Goal: Information Seeking & Learning: Learn about a topic

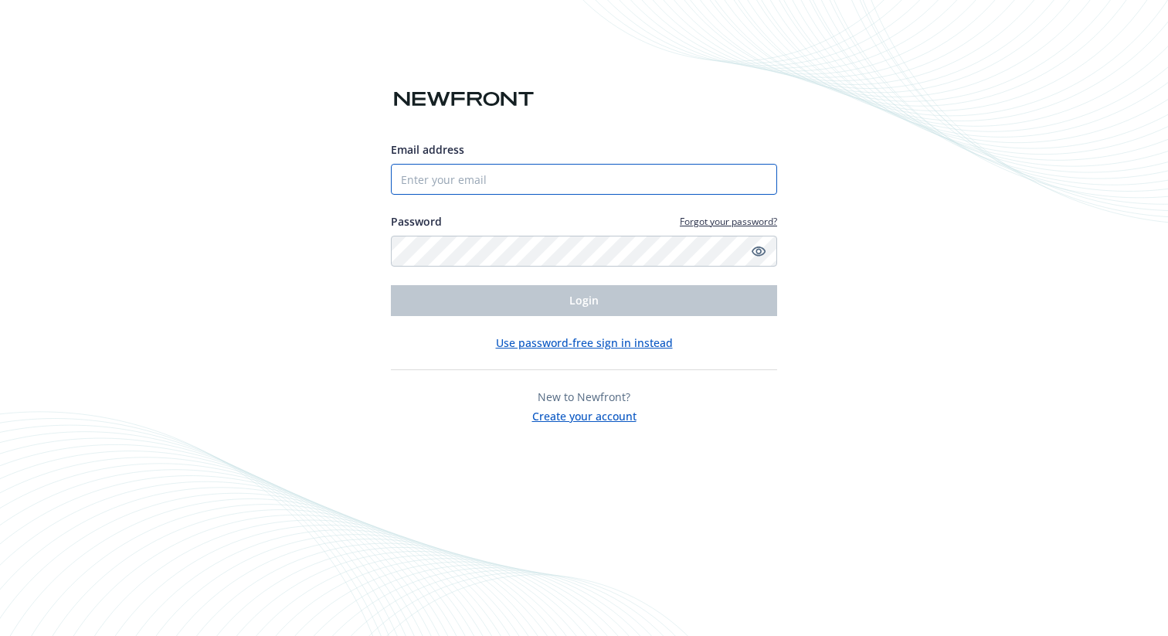
click at [500, 176] on input "Email address" at bounding box center [584, 179] width 386 height 31
type input "[EMAIL_ADDRESS][PERSON_NAME][DOMAIN_NAME]"
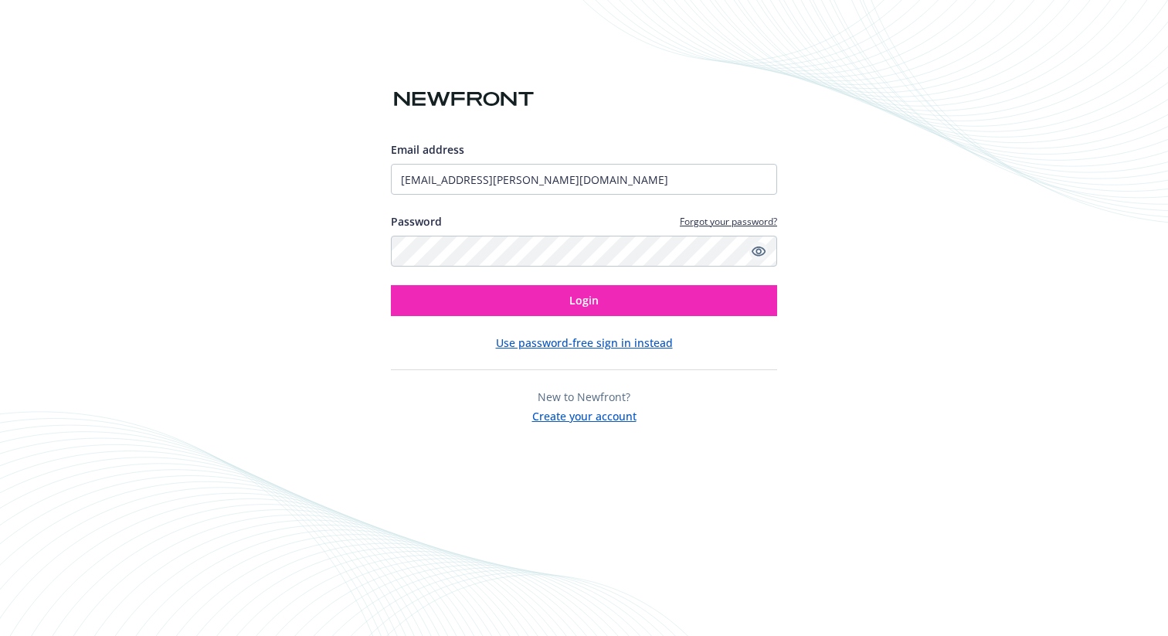
click at [760, 252] on icon "Show password" at bounding box center [759, 252] width 14 height 10
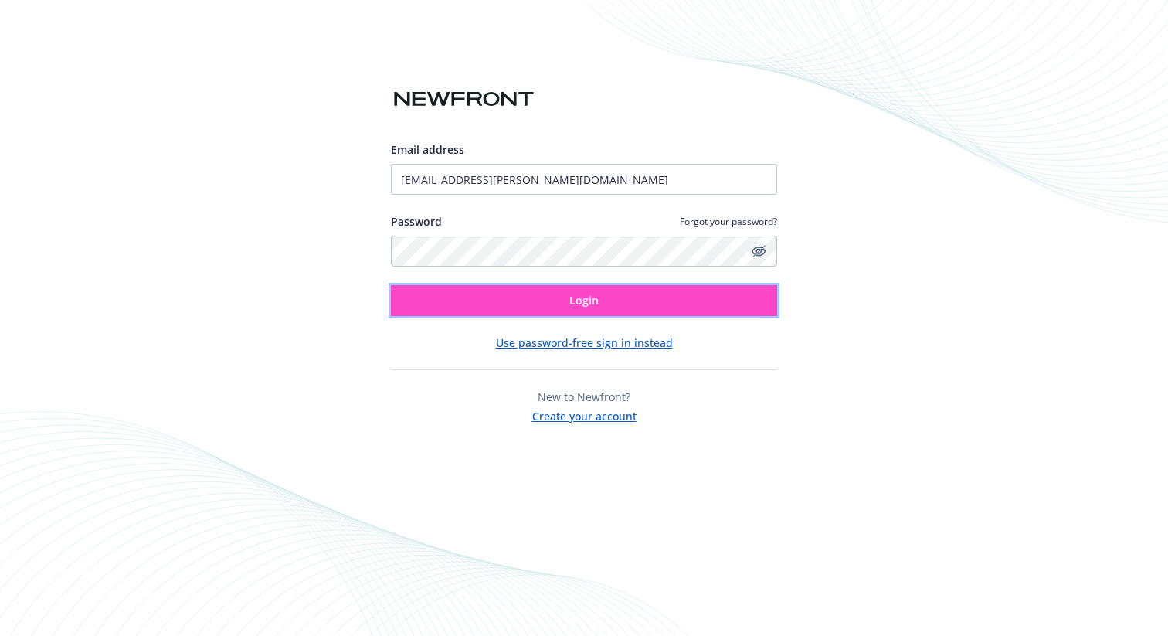
click at [677, 300] on button "Login" at bounding box center [584, 300] width 386 height 31
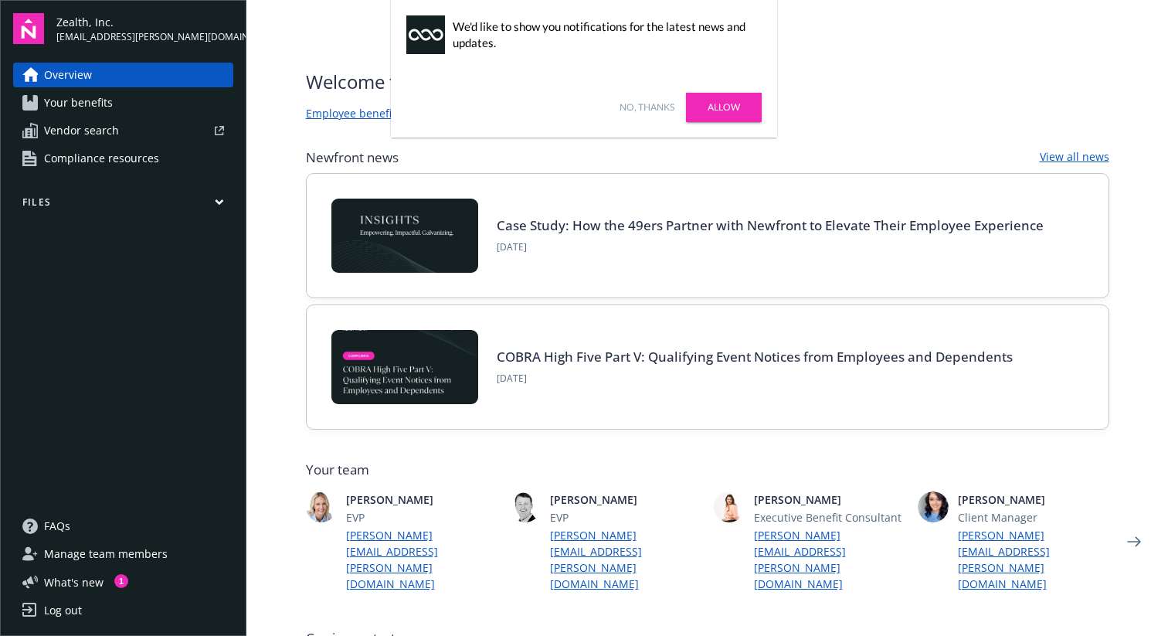
click at [223, 204] on icon "button" at bounding box center [219, 202] width 9 height 7
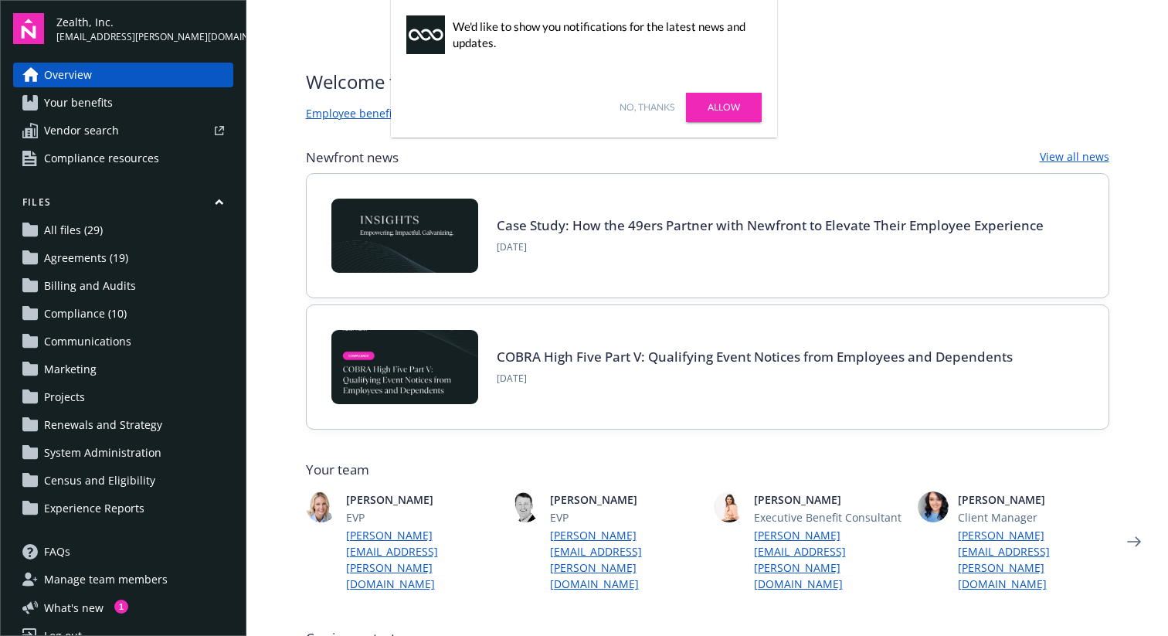
click at [731, 108] on link "Allow" at bounding box center [724, 107] width 76 height 29
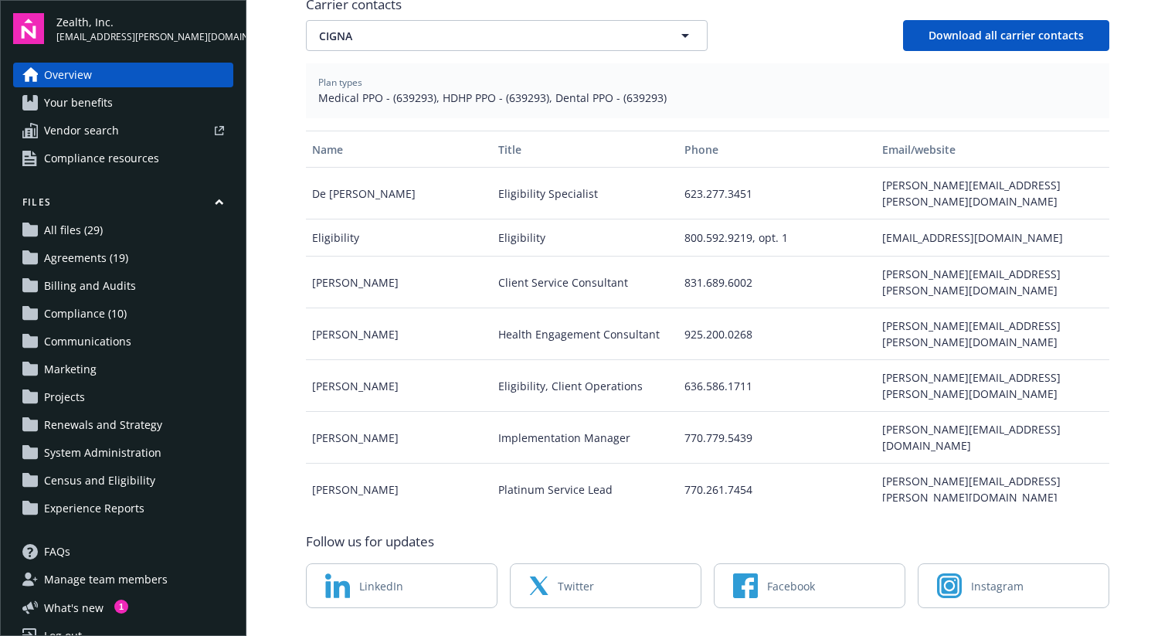
scroll to position [641, 0]
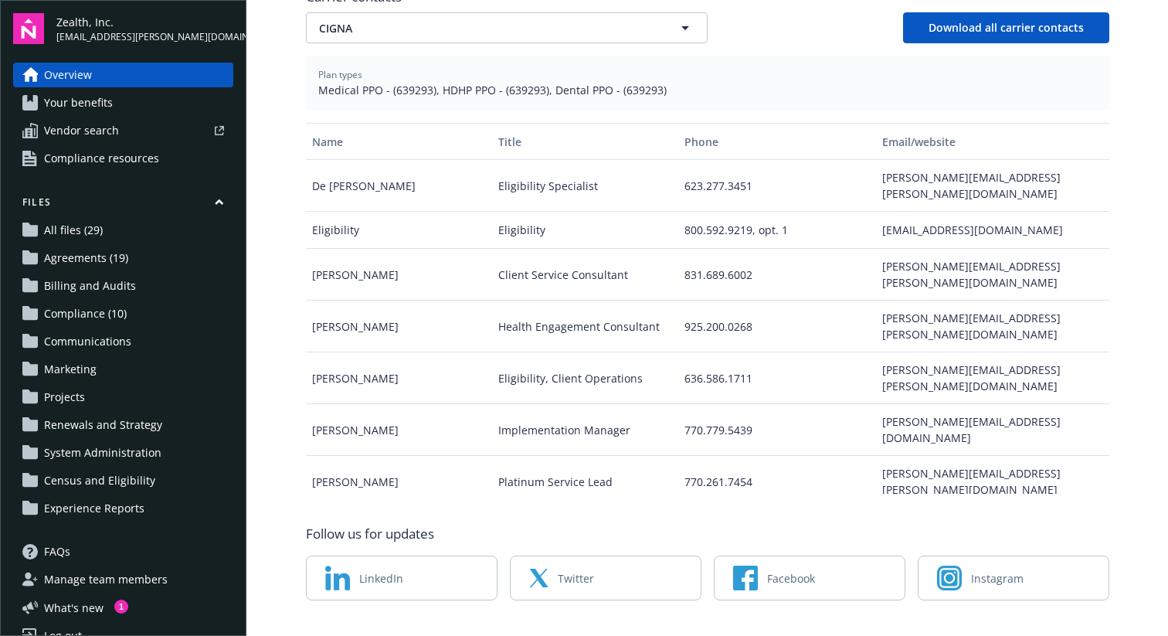
click at [94, 75] on link "Overview" at bounding box center [123, 75] width 220 height 25
click at [91, 103] on span "Your benefits" at bounding box center [78, 102] width 69 height 25
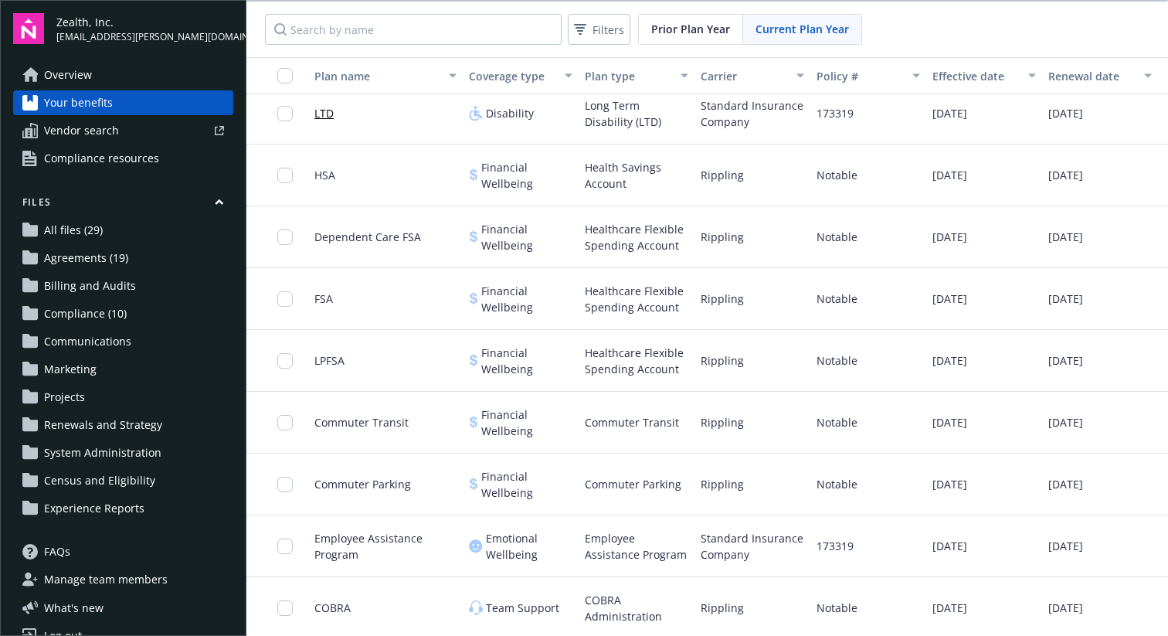
scroll to position [693, 0]
click at [118, 164] on span "Compliance resources" at bounding box center [101, 158] width 115 height 25
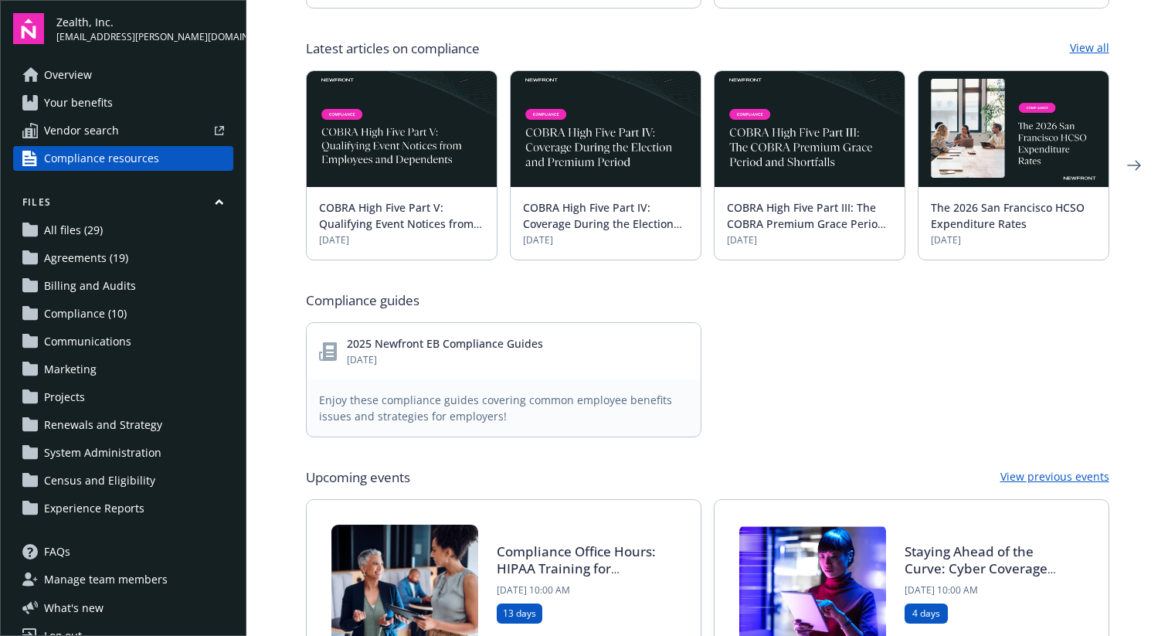
scroll to position [515, 0]
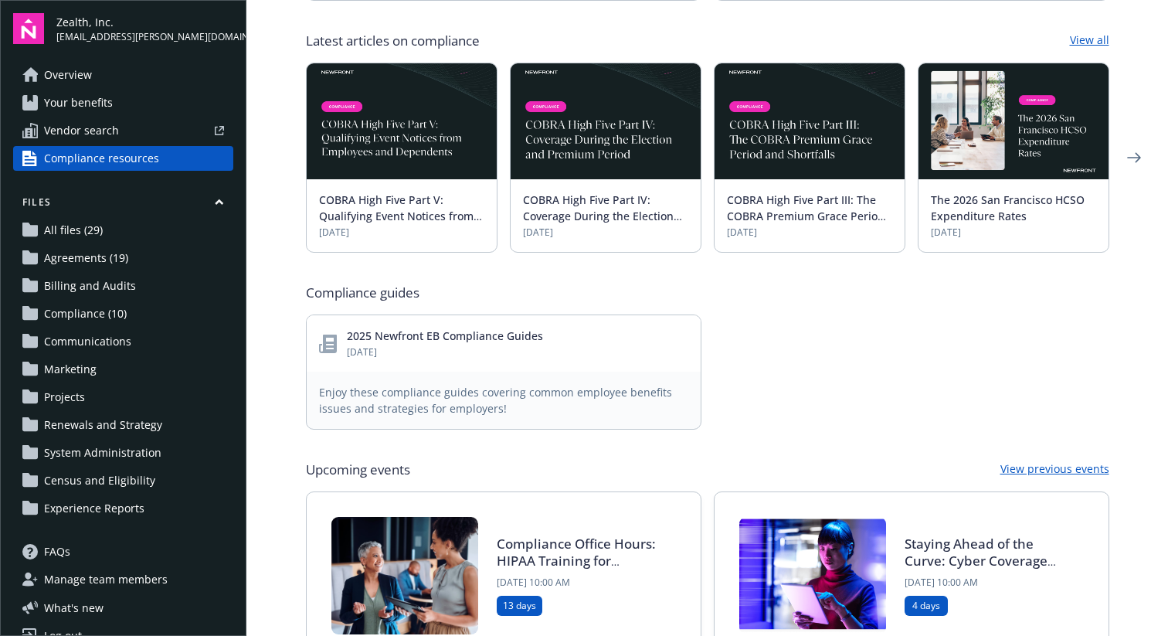
click at [84, 228] on span "All files (29)" at bounding box center [73, 230] width 59 height 25
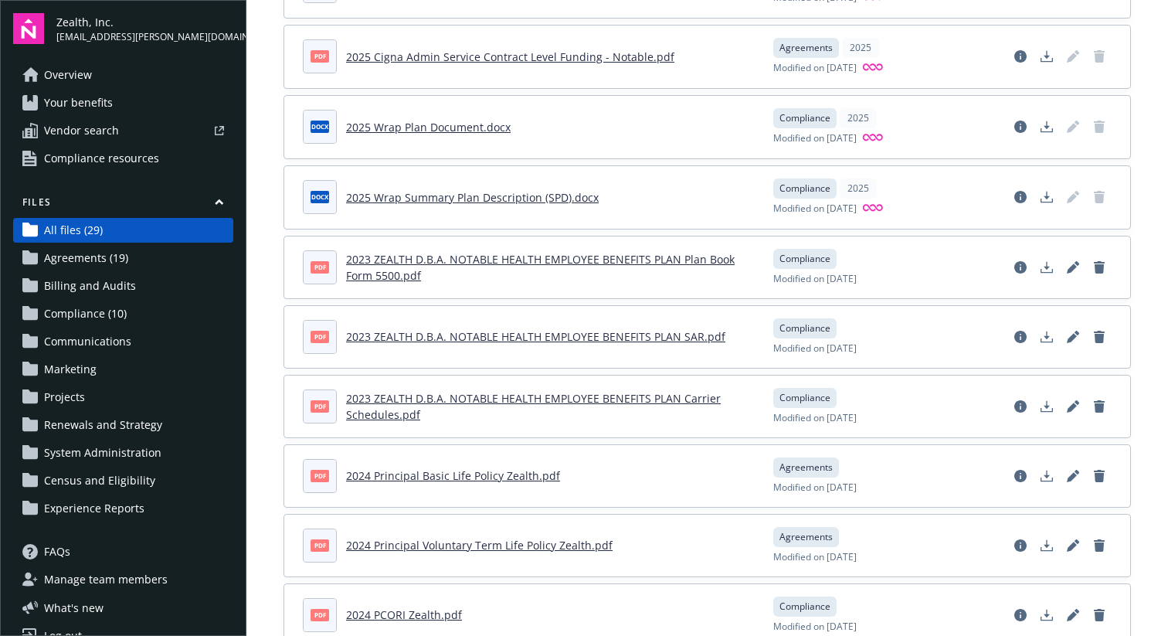
click at [117, 425] on span "Renewals and Strategy" at bounding box center [103, 425] width 118 height 25
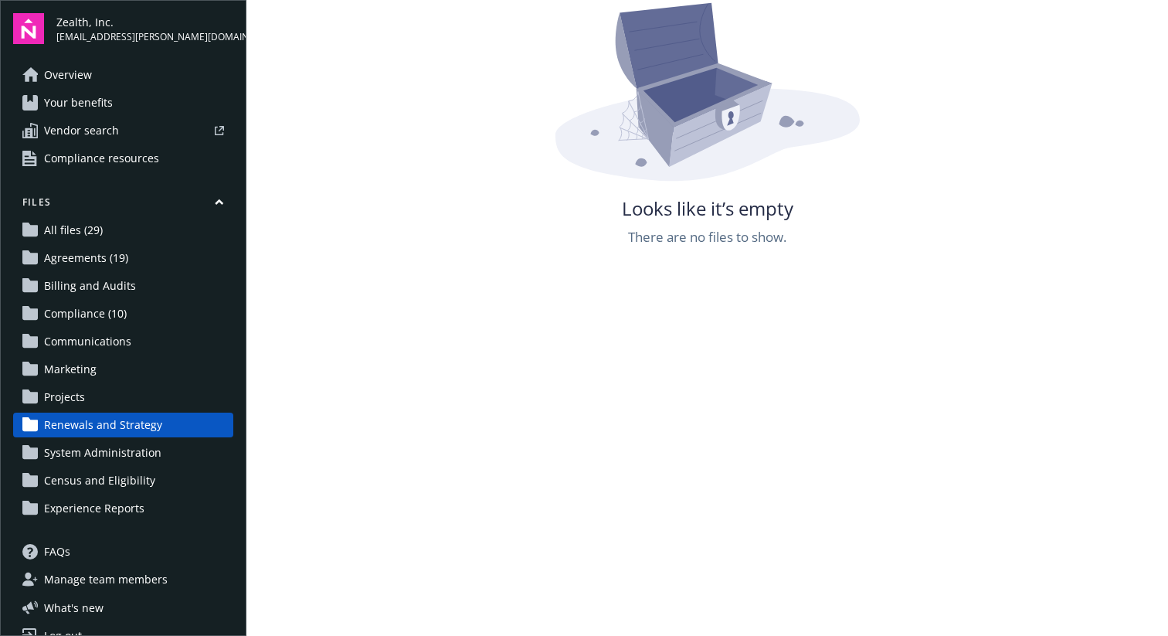
scroll to position [279, 0]
click at [79, 396] on span "Projects" at bounding box center [64, 397] width 41 height 25
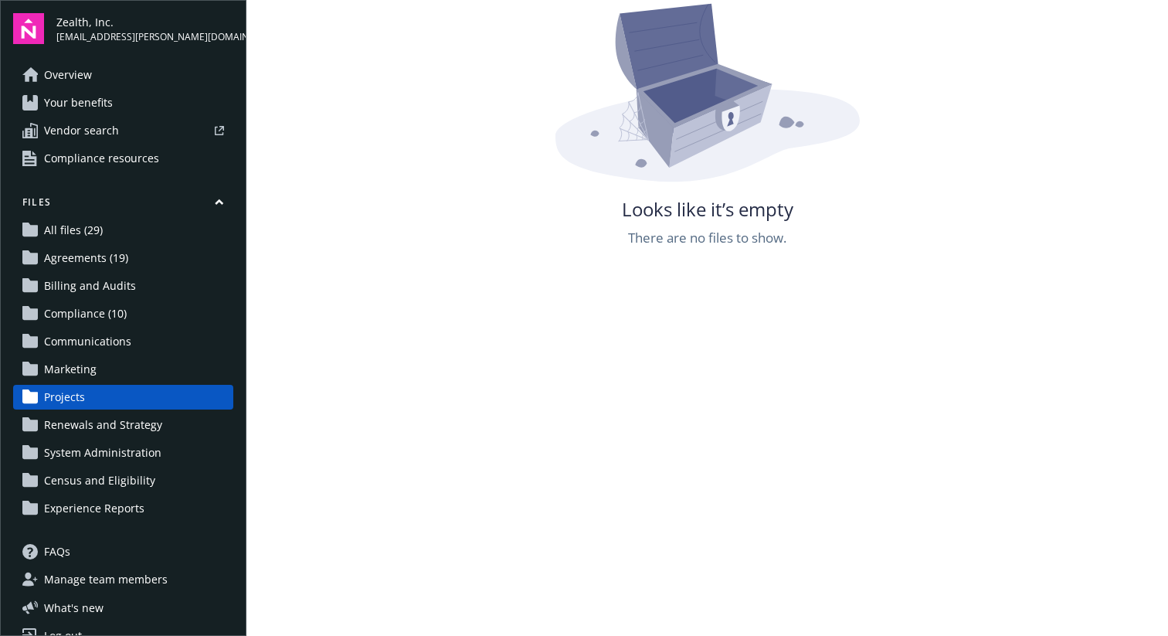
click at [76, 373] on span "Marketing" at bounding box center [70, 369] width 53 height 25
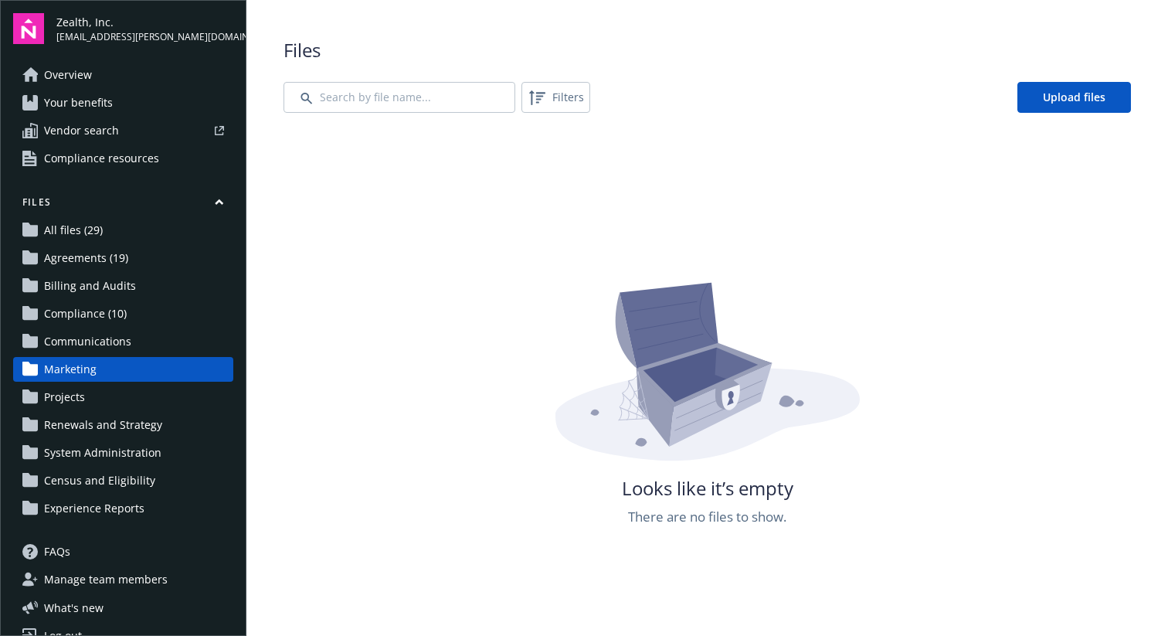
click at [83, 346] on span "Communications" at bounding box center [87, 341] width 87 height 25
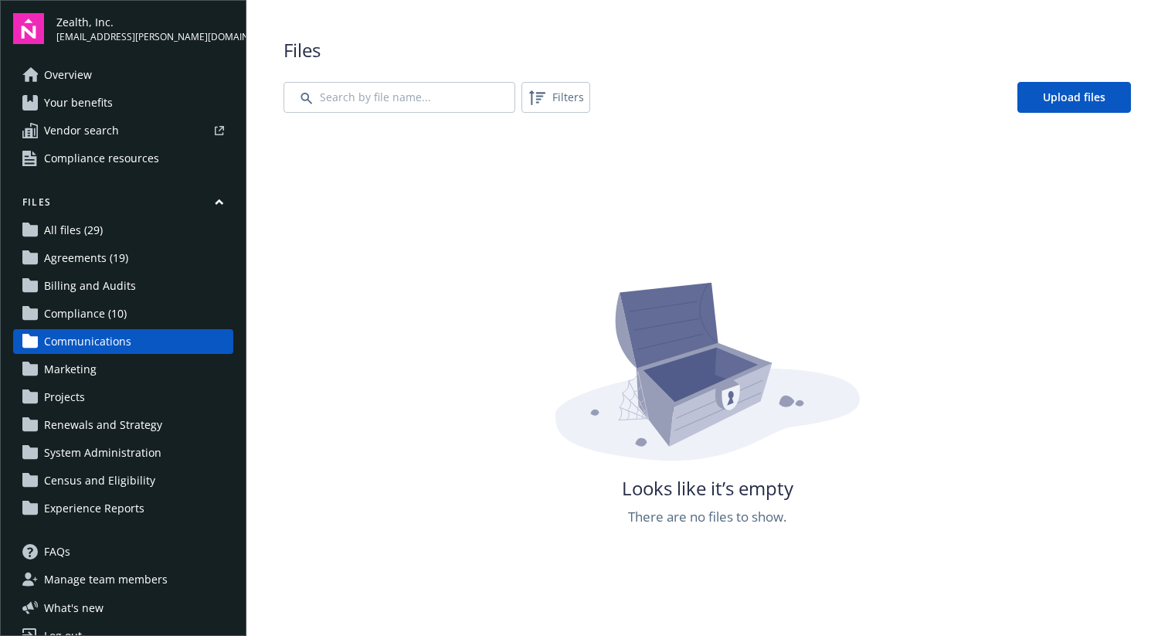
scroll to position [26, 0]
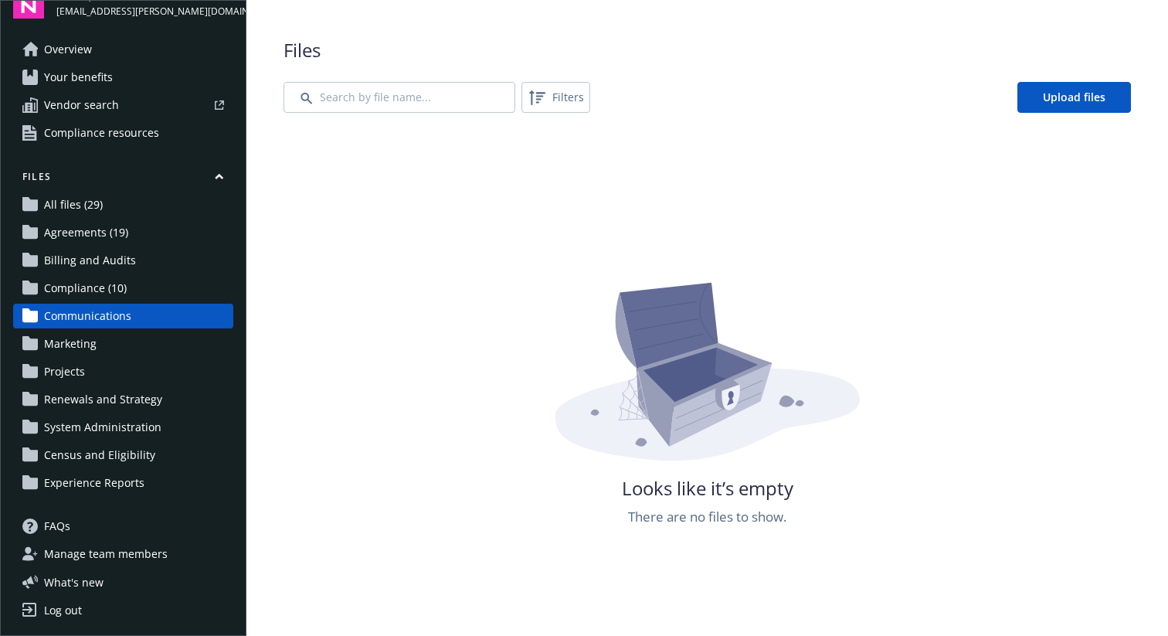
click at [114, 555] on span "Manage team members" at bounding box center [106, 554] width 124 height 25
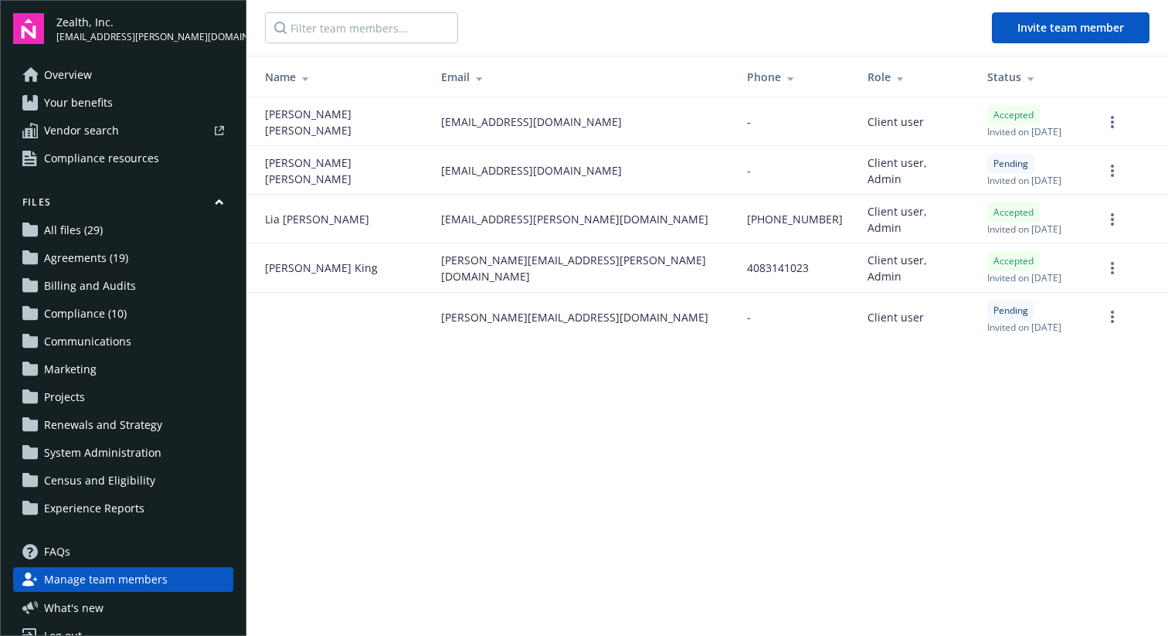
click at [73, 233] on span "All files (29)" at bounding box center [73, 230] width 59 height 25
